Goal: Navigation & Orientation: Find specific page/section

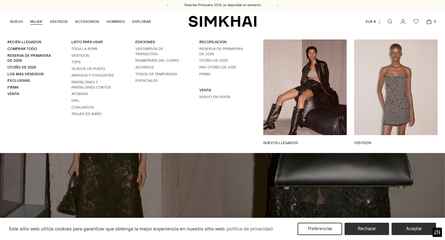
click at [33, 22] on link "MUJER" at bounding box center [36, 22] width 12 height 14
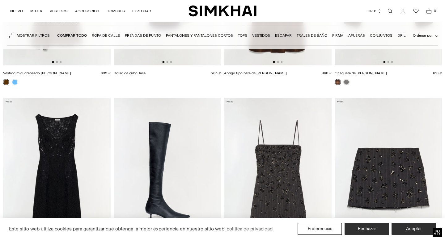
scroll to position [183, 0]
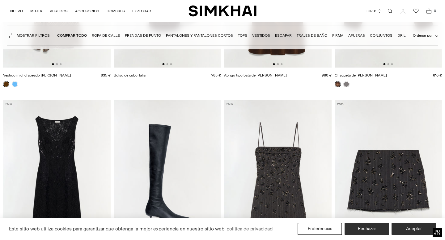
click at [111, 37] on font "Ropa de calle" at bounding box center [106, 35] width 28 height 4
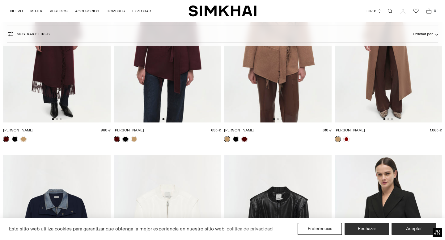
scroll to position [1054, 0]
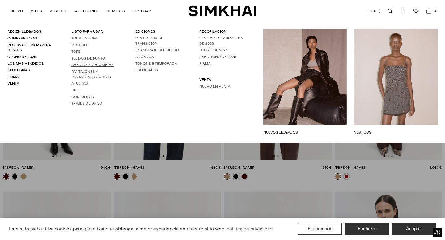
click at [94, 64] on font "Abrigos y chaquetas" at bounding box center [92, 65] width 42 height 4
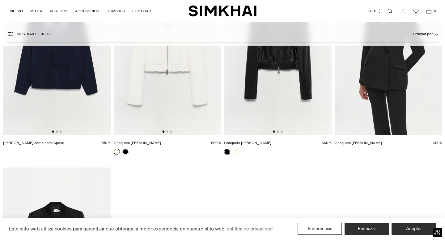
scroll to position [1263, 0]
